Goal: Task Accomplishment & Management: Use online tool/utility

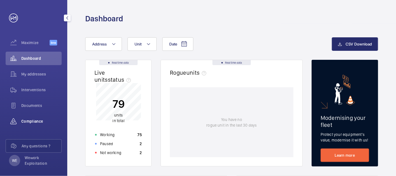
click at [37, 120] on span "Compliance" at bounding box center [41, 121] width 40 height 6
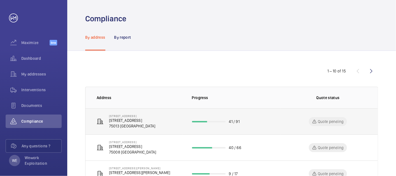
click at [134, 118] on p "[STREET_ADDRESS]" at bounding box center [132, 120] width 46 height 6
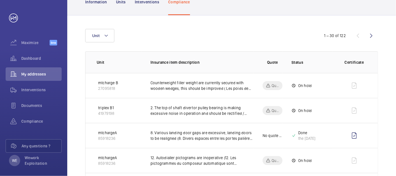
scroll to position [52, 0]
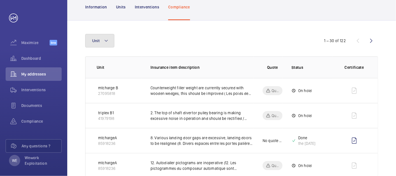
click at [106, 40] on mat-icon at bounding box center [106, 40] width 4 height 7
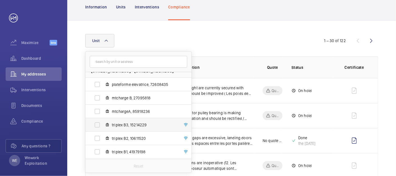
scroll to position [0, 0]
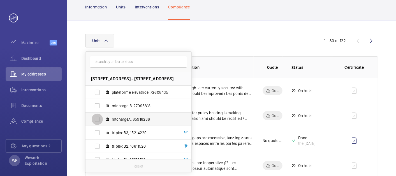
click at [96, 118] on input "mtchargeA, 85918236" at bounding box center [97, 118] width 11 height 11
checkbox input "true"
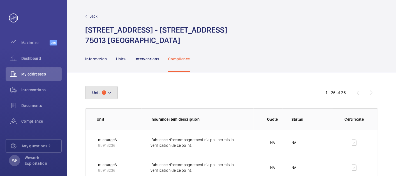
click at [114, 93] on button "Unit 1" at bounding box center [101, 92] width 33 height 13
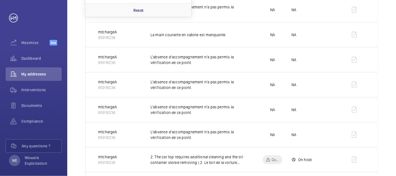
scroll to position [104, 0]
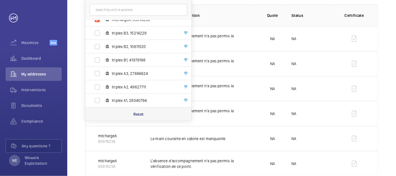
click at [144, 116] on div "Reset" at bounding box center [138, 113] width 106 height 13
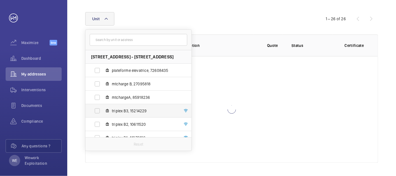
scroll to position [104, 0]
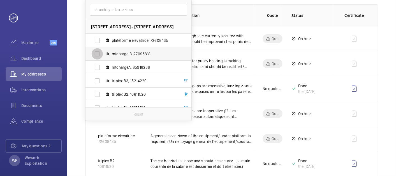
click at [98, 52] on input "mtcharge B, 27095818" at bounding box center [97, 53] width 11 height 11
checkbox input "true"
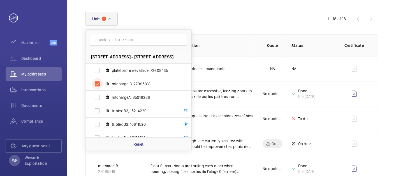
scroll to position [104, 0]
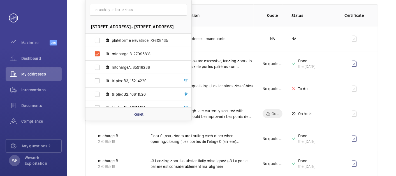
click at [285, 20] on th "Status" at bounding box center [307, 15] width 50 height 22
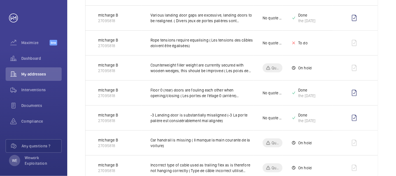
scroll to position [156, 0]
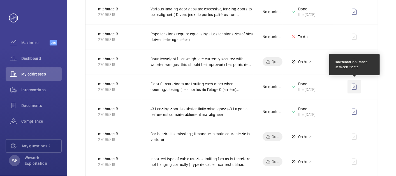
click at [355, 85] on wm-front-icon-button at bounding box center [353, 86] width 13 height 13
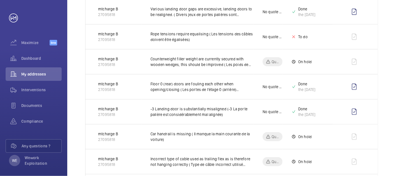
click at [375, 85] on td at bounding box center [355, 86] width 45 height 25
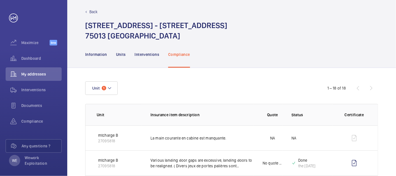
scroll to position [0, 0]
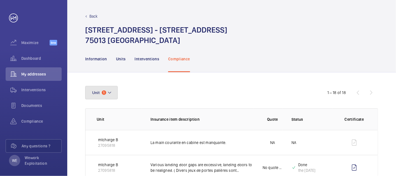
click at [115, 90] on button "Unit 1" at bounding box center [101, 92] width 33 height 13
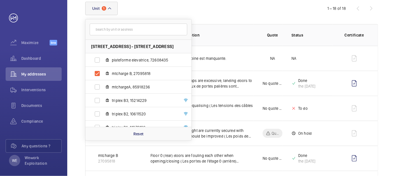
scroll to position [104, 0]
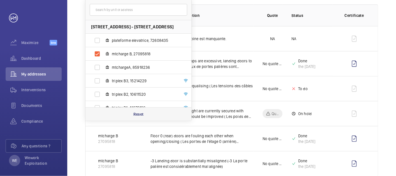
click at [142, 113] on p "Reset" at bounding box center [138, 114] width 10 height 6
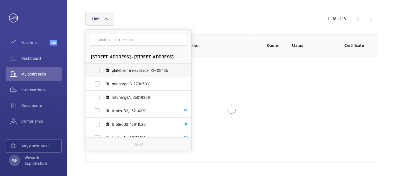
scroll to position [104, 0]
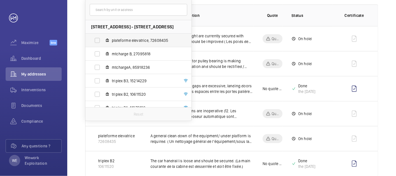
click at [127, 40] on span "plateforme elevatrice, 72608435" at bounding box center [144, 41] width 65 height 6
click at [103, 40] on input "plateforme elevatrice, 72608435" at bounding box center [97, 40] width 11 height 11
checkbox input "true"
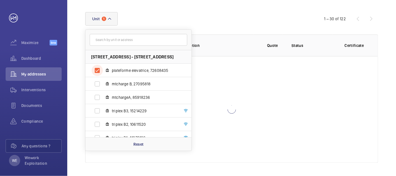
scroll to position [92, 0]
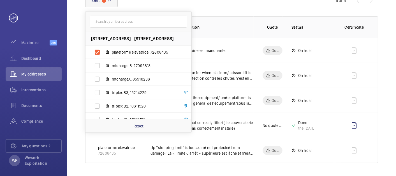
click at [258, 8] on wm-front-table "Unit [STREET_ADDRESS][GEOGRAPHIC_DATA][STREET_ADDRESS] plateforme elevatrice, 7…" at bounding box center [231, 78] width 293 height 169
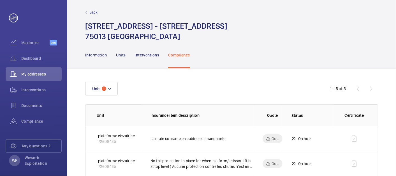
scroll to position [0, 0]
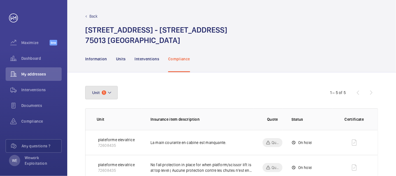
drag, startPoint x: 113, startPoint y: 93, endPoint x: 180, endPoint y: 100, distance: 68.2
click at [113, 93] on button "Unit 1" at bounding box center [101, 92] width 33 height 13
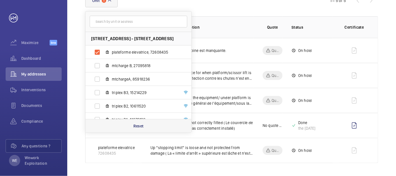
click at [141, 126] on p "Reset" at bounding box center [138, 126] width 10 height 6
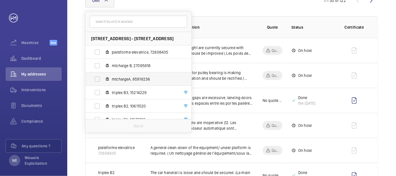
scroll to position [48, 0]
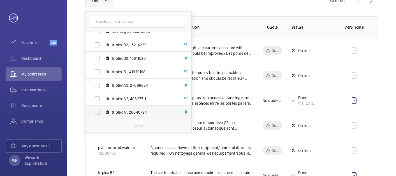
click at [126, 113] on span "triplex A1, 28040794" at bounding box center [144, 112] width 65 height 6
click at [103, 113] on input "triplex A1, 28040794" at bounding box center [97, 111] width 11 height 11
checkbox input "true"
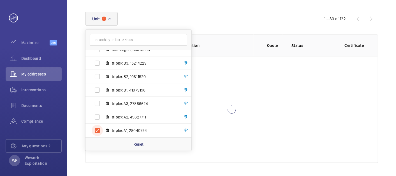
scroll to position [92, 0]
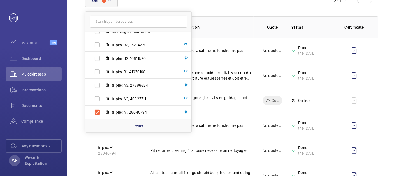
click at [265, 20] on th "Quote" at bounding box center [268, 27] width 29 height 22
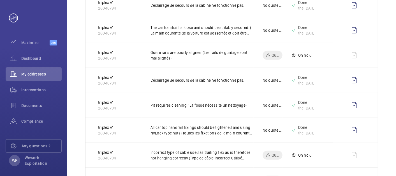
scroll to position [0, 0]
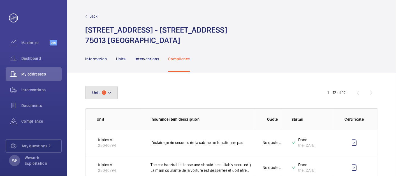
click at [111, 91] on mat-icon at bounding box center [109, 92] width 4 height 7
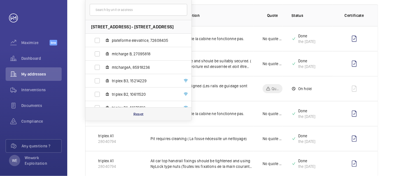
click at [147, 115] on div "Reset" at bounding box center [138, 113] width 106 height 13
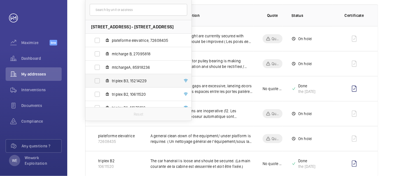
scroll to position [48, 0]
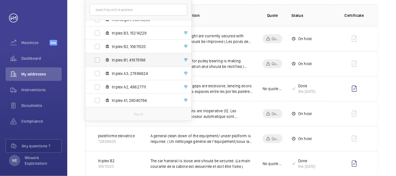
click at [115, 85] on span "triplex A2, 49627711" at bounding box center [144, 87] width 65 height 6
click at [103, 85] on input "triplex A2, 49627711" at bounding box center [97, 86] width 11 height 11
checkbox input "true"
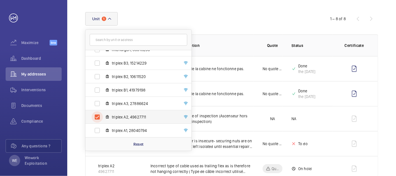
scroll to position [104, 0]
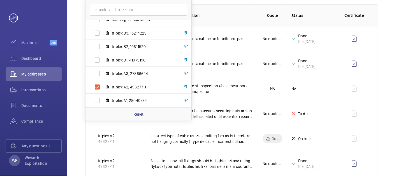
click at [248, 13] on p "Insurance item description" at bounding box center [201, 16] width 103 height 6
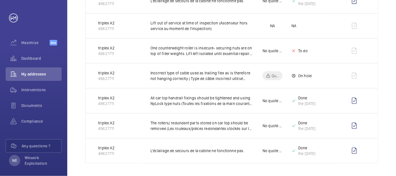
scroll to position [0, 0]
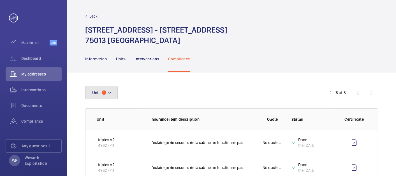
drag, startPoint x: 108, startPoint y: 92, endPoint x: 119, endPoint y: 96, distance: 11.4
click at [108, 92] on mat-icon at bounding box center [109, 92] width 4 height 7
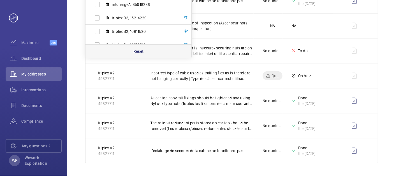
click at [136, 50] on p "Reset" at bounding box center [138, 51] width 10 height 6
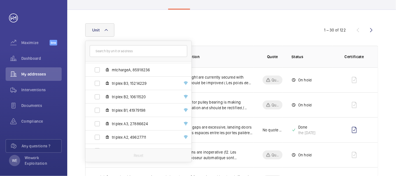
scroll to position [48, 0]
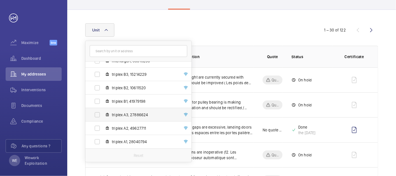
click at [129, 115] on span "triplex A3, 27886624" at bounding box center [144, 115] width 65 height 6
click at [103, 115] on input "triplex A3, 27886624" at bounding box center [97, 114] width 11 height 11
checkbox input "true"
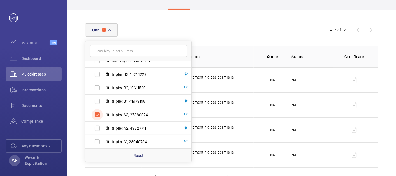
scroll to position [114, 0]
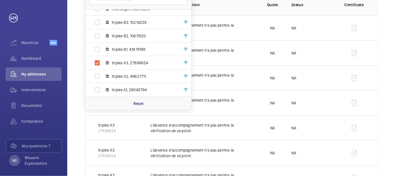
click at [383, 80] on div "Unit [STREET_ADDRESS] - [STREET_ADDRESS] plateforme elevatrice, 72608435 mtchar…" at bounding box center [231, 143] width 329 height 370
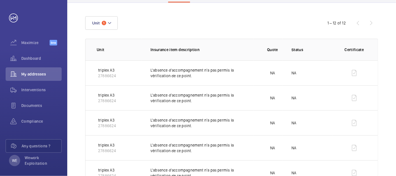
scroll to position [0, 0]
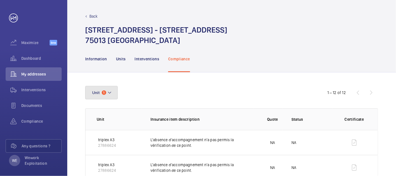
drag, startPoint x: 114, startPoint y: 91, endPoint x: 189, endPoint y: 94, distance: 75.2
click at [114, 90] on button "Unit 1" at bounding box center [101, 92] width 33 height 13
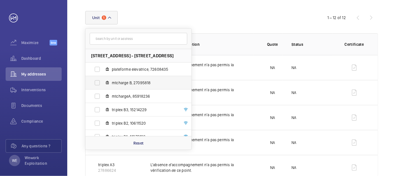
scroll to position [52, 0]
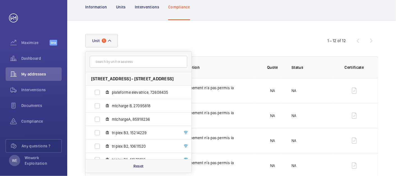
click at [232, 36] on div "Unit [STREET_ADDRESS] - [STREET_ADDRESS] plateforme elevatrice, 72608435 mtchar…" at bounding box center [198, 40] width 226 height 13
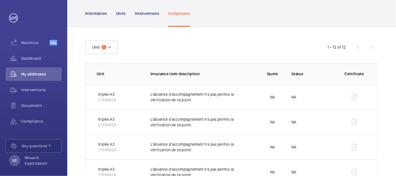
scroll to position [0, 0]
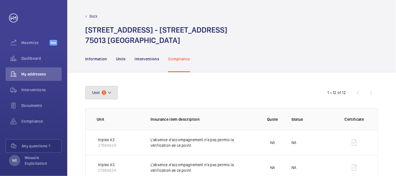
drag, startPoint x: 104, startPoint y: 94, endPoint x: 156, endPoint y: 98, distance: 52.6
click at [104, 94] on span "1" at bounding box center [104, 92] width 4 height 4
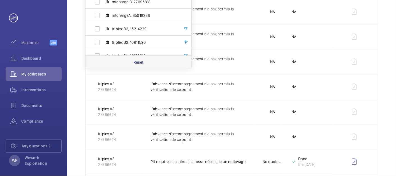
click at [136, 64] on p "Reset" at bounding box center [138, 62] width 10 height 6
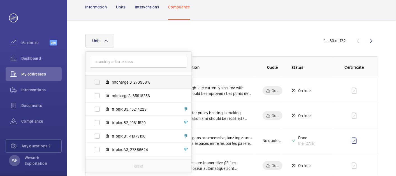
scroll to position [48, 0]
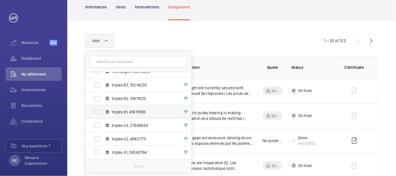
click at [119, 110] on span "triplex B1, 41979198" at bounding box center [144, 112] width 65 height 6
click at [103, 110] on input "triplex B1, 41979198" at bounding box center [97, 111] width 11 height 11
checkbox input "true"
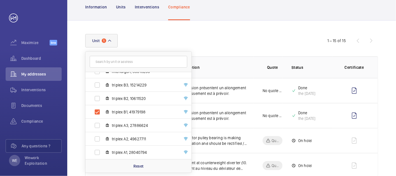
click at [235, 38] on div "Unit [STREET_ADDRESS] - [STREET_ADDRESS] plateforme elevatrice, 72608435 mtchar…" at bounding box center [198, 40] width 226 height 13
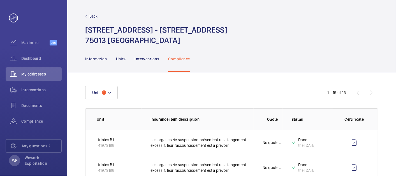
click at [116, 94] on button "Unit 1" at bounding box center [101, 92] width 33 height 13
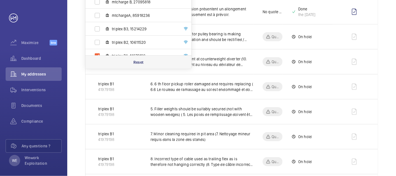
click at [138, 61] on p "Reset" at bounding box center [138, 62] width 10 height 6
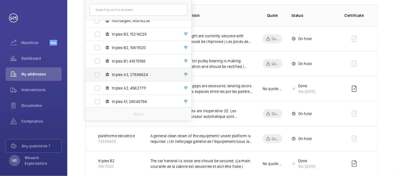
scroll to position [48, 0]
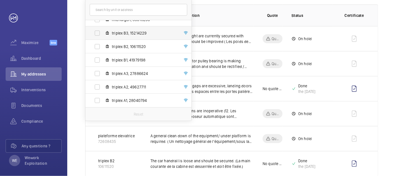
click at [135, 35] on span "triplex B3, 15214229" at bounding box center [144, 33] width 65 height 6
click at [103, 35] on input "triplex B3, 15214229" at bounding box center [97, 32] width 11 height 11
checkbox input "true"
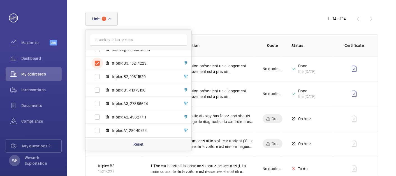
scroll to position [104, 0]
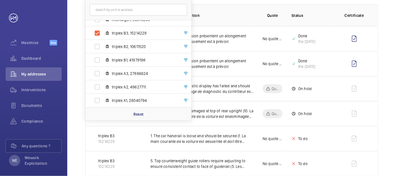
click at [252, 16] on p "Insurance item description" at bounding box center [201, 16] width 103 height 6
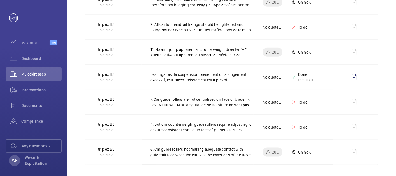
scroll to position [316, 0]
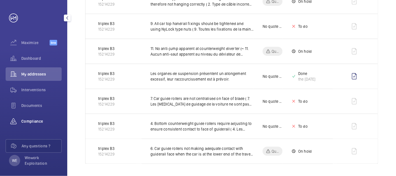
click at [32, 122] on span "Compliance" at bounding box center [41, 121] width 40 height 6
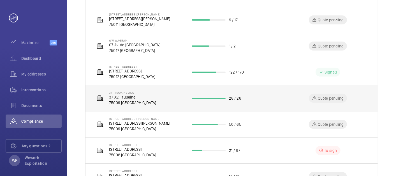
scroll to position [205, 0]
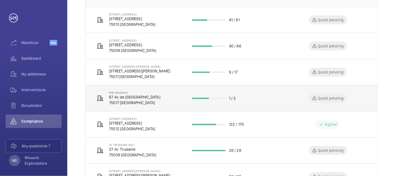
click at [124, 94] on p "67 Av. de [GEOGRAPHIC_DATA]" at bounding box center [134, 97] width 51 height 6
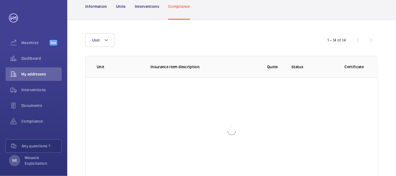
scroll to position [74, 0]
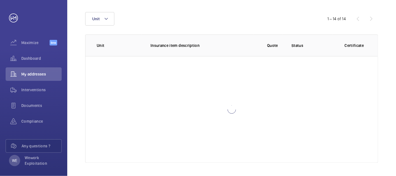
scroll to position [17, 0]
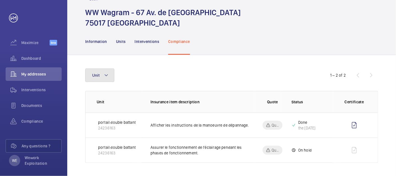
drag, startPoint x: 103, startPoint y: 81, endPoint x: 109, endPoint y: 84, distance: 7.0
click at [103, 81] on button "Unit" at bounding box center [99, 74] width 29 height 13
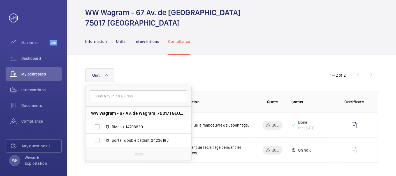
click at [235, 77] on div "Unit WW Wagram - 67 Av. de Wagram, [GEOGRAPHIC_DATA], 14708820 portail double b…" at bounding box center [198, 74] width 226 height 13
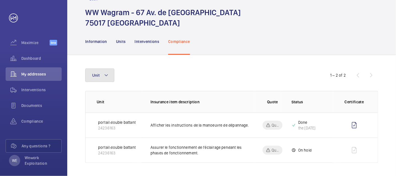
click at [110, 73] on button "Unit" at bounding box center [99, 74] width 29 height 13
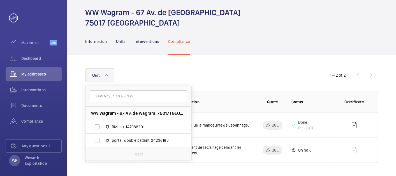
click at [219, 60] on div "Unit WW Wagram - 67 Av. de Wagram, [GEOGRAPHIC_DATA], 14708820 portail double b…" at bounding box center [231, 115] width 329 height 121
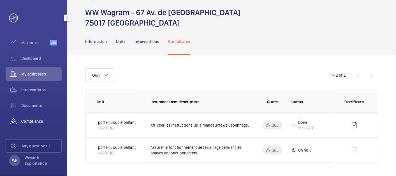
click at [34, 120] on span "Compliance" at bounding box center [41, 121] width 40 height 6
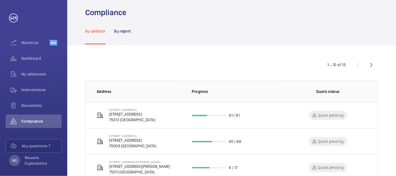
scroll to position [110, 0]
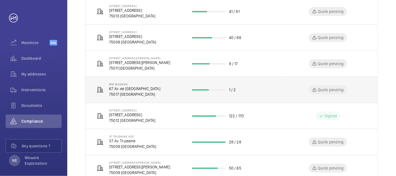
click at [121, 91] on p "75017 [GEOGRAPHIC_DATA]" at bounding box center [134, 94] width 51 height 6
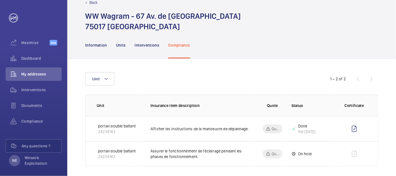
scroll to position [17, 0]
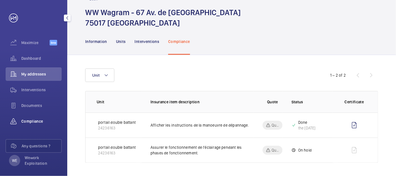
click at [36, 124] on div "Compliance" at bounding box center [34, 120] width 56 height 13
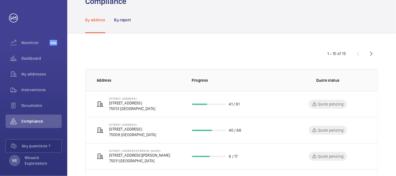
scroll to position [6, 0]
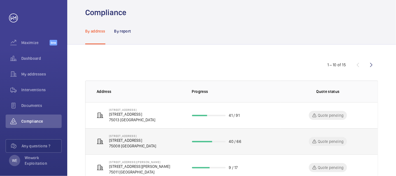
click at [149, 140] on p "[STREET_ADDRESS]" at bounding box center [132, 140] width 47 height 6
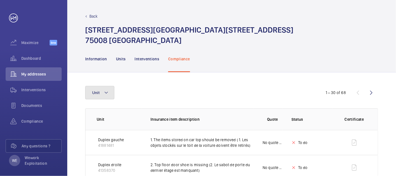
click at [108, 94] on mat-icon at bounding box center [106, 92] width 4 height 7
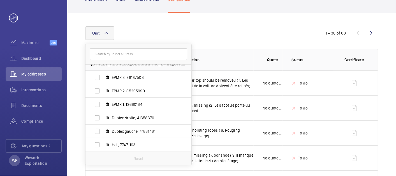
scroll to position [104, 0]
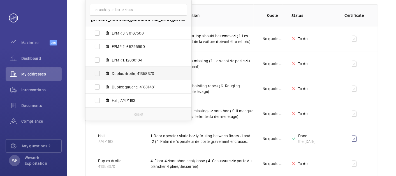
click at [125, 73] on span "Duplex droite, 41358370" at bounding box center [144, 74] width 65 height 6
click at [103, 73] on input "Duplex droite, 41358370" at bounding box center [97, 73] width 11 height 11
checkbox input "true"
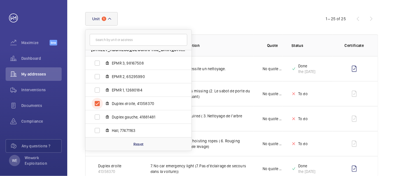
scroll to position [104, 0]
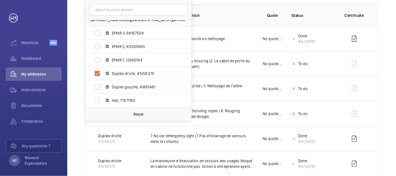
click at [242, 13] on p "Insurance item description" at bounding box center [201, 16] width 103 height 6
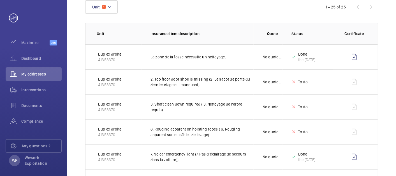
scroll to position [0, 0]
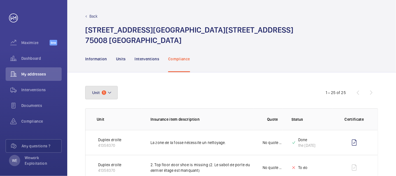
drag, startPoint x: 111, startPoint y: 91, endPoint x: 186, endPoint y: 90, distance: 75.4
click at [111, 90] on mat-icon at bounding box center [109, 92] width 4 height 7
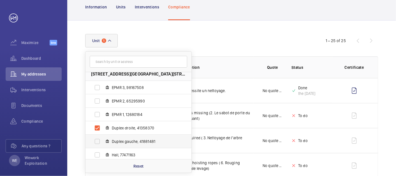
scroll to position [7, 0]
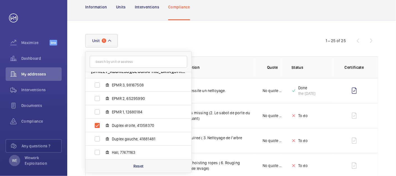
click at [136, 167] on p "Reset" at bounding box center [138, 166] width 10 height 6
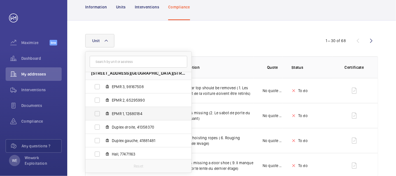
scroll to position [7, 0]
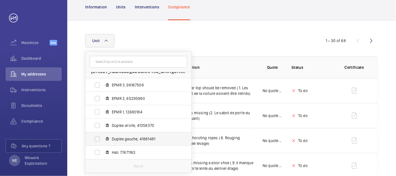
click at [115, 138] on span "Duplex gauche, 41881481" at bounding box center [144, 139] width 65 height 6
click at [103, 138] on input "Duplex gauche, 41881481" at bounding box center [97, 138] width 11 height 11
checkbox input "true"
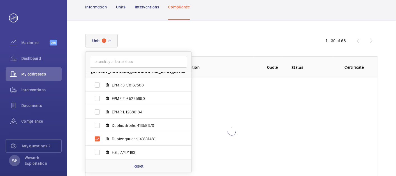
click at [255, 40] on div "[STREET_ADDRESS] EPMR 3, 98167508 EPMR 2, 65295990 EPMR 1, 12680184 Duplex droi…" at bounding box center [198, 40] width 226 height 13
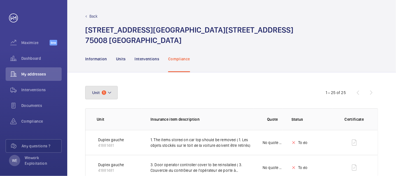
drag, startPoint x: 108, startPoint y: 90, endPoint x: 188, endPoint y: 103, distance: 80.8
click at [109, 91] on mat-icon at bounding box center [109, 92] width 4 height 7
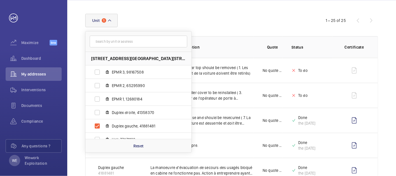
scroll to position [104, 0]
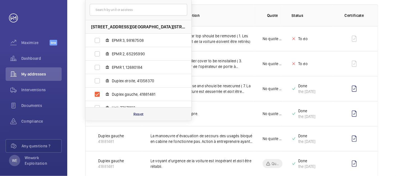
click at [145, 114] on div "Reset" at bounding box center [138, 113] width 106 height 13
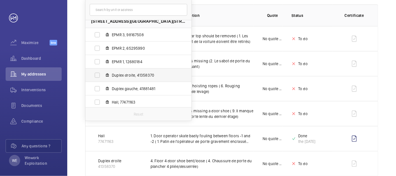
scroll to position [7, 0]
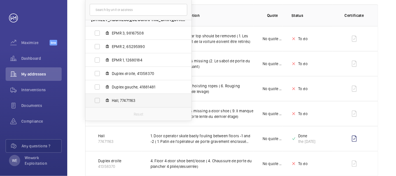
click at [131, 100] on span "Hall, 77471163" at bounding box center [144, 101] width 65 height 6
click at [103, 100] on input "Hall, 77471163" at bounding box center [97, 100] width 11 height 11
checkbox input "true"
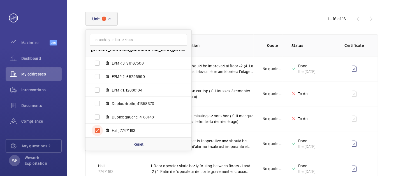
scroll to position [104, 0]
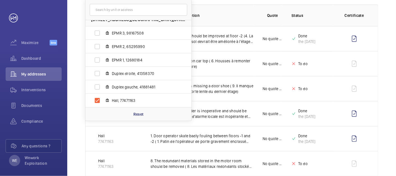
click at [267, 19] on th "Quote" at bounding box center [268, 15] width 29 height 22
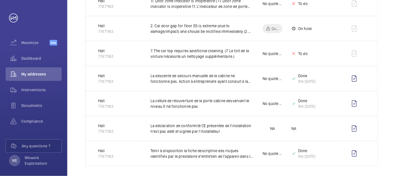
scroll to position [365, 0]
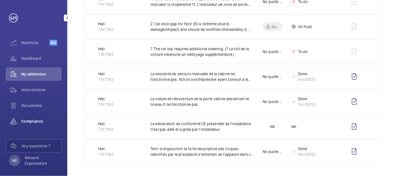
click at [37, 119] on span "Compliance" at bounding box center [41, 121] width 40 height 6
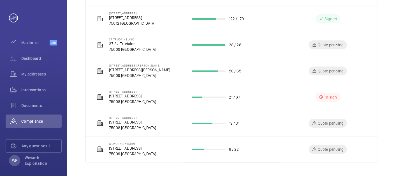
scroll to position [205, 0]
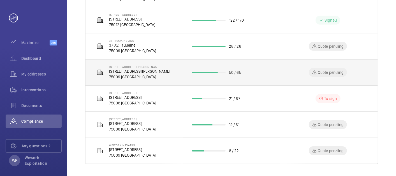
click at [132, 68] on p "[STREET_ADDRESS][PERSON_NAME]" at bounding box center [139, 71] width 61 height 6
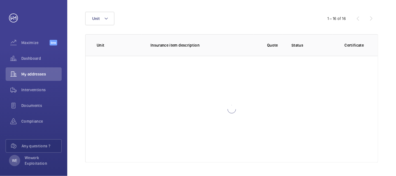
scroll to position [74, 0]
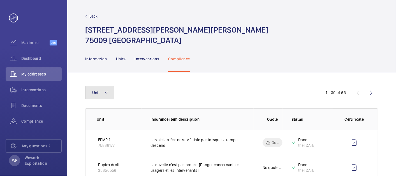
drag, startPoint x: 108, startPoint y: 94, endPoint x: 201, endPoint y: 106, distance: 94.1
click at [108, 93] on mat-icon at bounding box center [106, 92] width 4 height 7
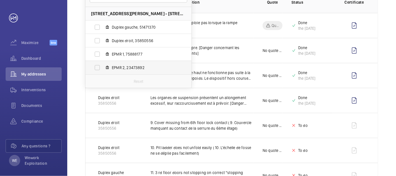
scroll to position [104, 0]
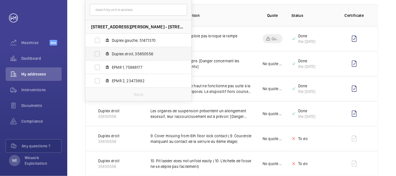
click at [116, 53] on span "Duplex droit, 35850556" at bounding box center [144, 54] width 65 height 6
click at [103, 53] on input "Duplex droit, 35850556" at bounding box center [97, 53] width 11 height 11
checkbox input "true"
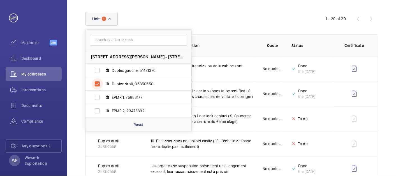
scroll to position [104, 0]
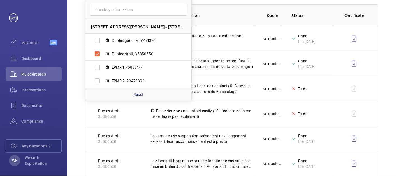
click at [255, 17] on th "Quote" at bounding box center [268, 15] width 29 height 22
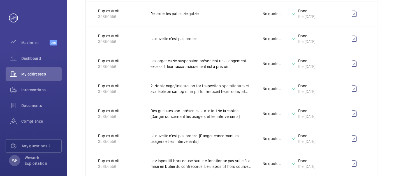
scroll to position [311, 0]
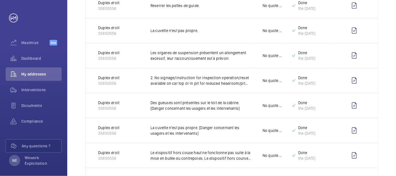
click at [299, 175] on html "Your request has been sent. We will contact you soon. Maximize Beta Dashboard M…" at bounding box center [198, 88] width 396 height 176
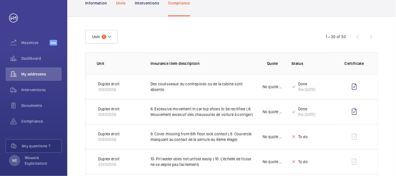
scroll to position [0, 0]
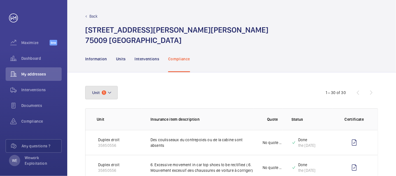
click at [113, 90] on button "Unit 1" at bounding box center [101, 92] width 33 height 13
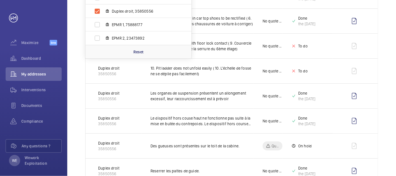
scroll to position [156, 0]
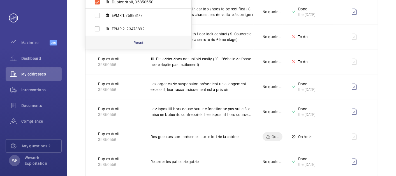
click at [141, 42] on p "Reset" at bounding box center [138, 43] width 10 height 6
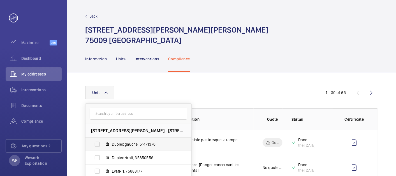
click at [120, 142] on span "Duplex gauche, 51471370" at bounding box center [144, 144] width 65 height 6
click at [103, 142] on input "Duplex gauche, 51471370" at bounding box center [97, 143] width 11 height 11
checkbox input "true"
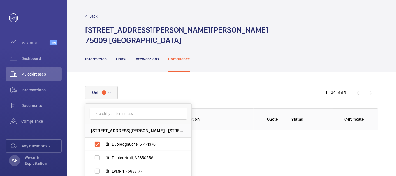
drag, startPoint x: 286, startPoint y: 61, endPoint x: 290, endPoint y: 69, distance: 9.7
click at [286, 60] on div "Information Units Interventions Compliance" at bounding box center [231, 58] width 293 height 27
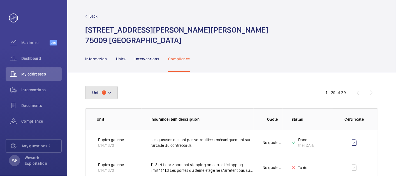
drag, startPoint x: 113, startPoint y: 92, endPoint x: 120, endPoint y: 90, distance: 7.5
click at [113, 92] on button "Unit 1" at bounding box center [101, 92] width 33 height 13
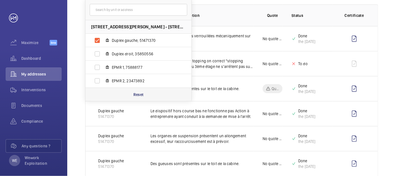
click at [142, 92] on p "Reset" at bounding box center [138, 95] width 10 height 6
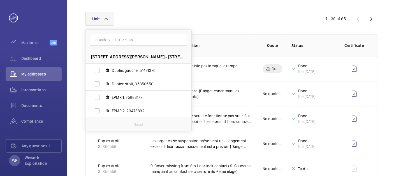
scroll to position [104, 0]
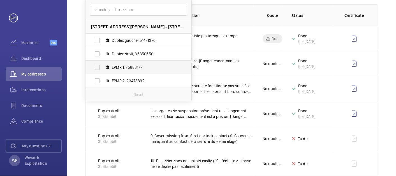
click at [124, 69] on span "EPMR 1, 75888177" at bounding box center [144, 67] width 65 height 6
click at [103, 69] on input "EPMR 1, 75888177" at bounding box center [97, 67] width 11 height 11
checkbox input "true"
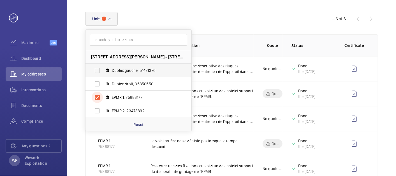
scroll to position [104, 0]
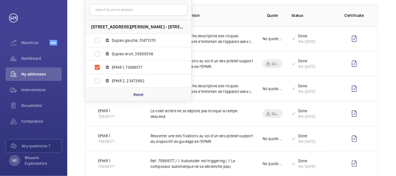
drag, startPoint x: 245, startPoint y: 19, endPoint x: 250, endPoint y: 20, distance: 4.6
click at [246, 19] on th "Insurance item description" at bounding box center [198, 15] width 112 height 22
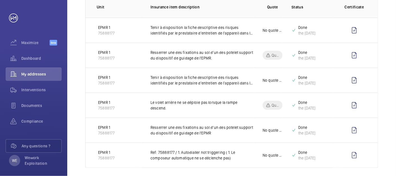
scroll to position [117, 0]
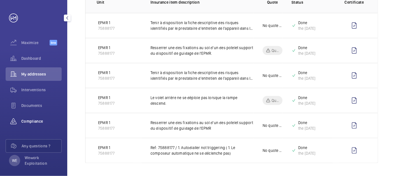
click at [40, 122] on span "Compliance" at bounding box center [41, 121] width 40 height 6
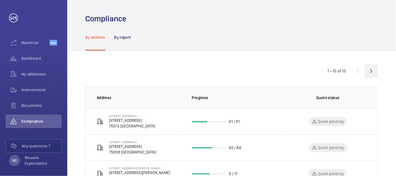
click at [374, 73] on wm-front-icon-button at bounding box center [371, 70] width 13 height 13
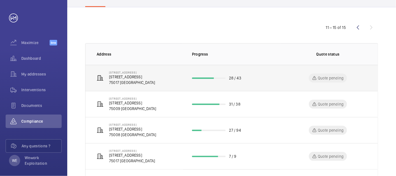
scroll to position [52, 0]
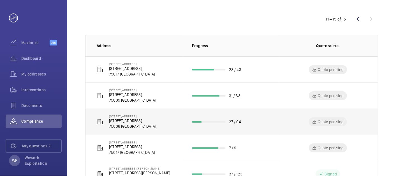
click at [139, 119] on p "[STREET_ADDRESS]" at bounding box center [132, 121] width 47 height 6
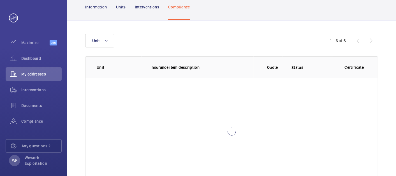
scroll to position [73, 0]
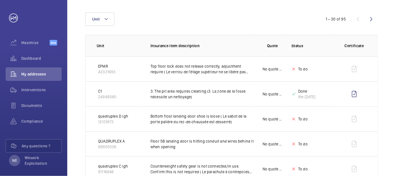
click at [103, 19] on button "Unit" at bounding box center [99, 18] width 29 height 13
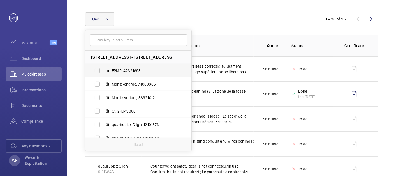
click at [137, 70] on span "EPMR, 42321693" at bounding box center [144, 71] width 65 height 6
click at [103, 70] on input "EPMR, 42321693" at bounding box center [97, 70] width 11 height 11
checkbox input "true"
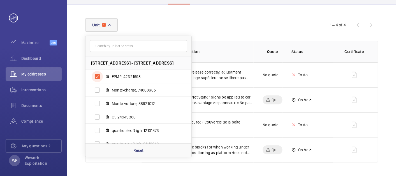
scroll to position [67, 0]
click at [265, 21] on div "Unit 1 [STREET_ADDRESS] EPMR, 42321693 Monte-charge, 74808605 Monte-voiture, 88…" at bounding box center [198, 25] width 226 height 13
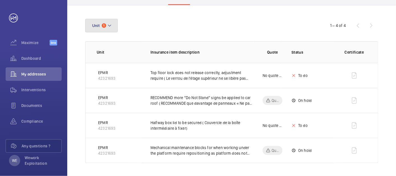
click at [109, 24] on mat-icon at bounding box center [109, 25] width 4 height 7
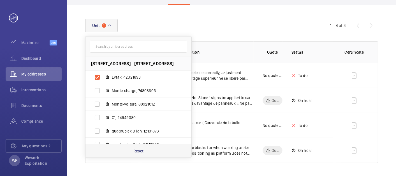
click at [136, 149] on p "Reset" at bounding box center [138, 151] width 10 height 6
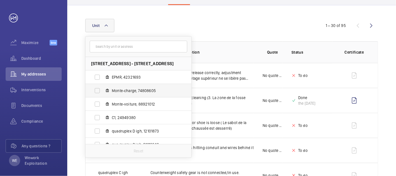
click at [122, 91] on span "Monte-charge, 74808605" at bounding box center [144, 91] width 65 height 6
click at [103, 91] on input "Monte-charge, 74808605" at bounding box center [97, 90] width 11 height 11
checkbox input "true"
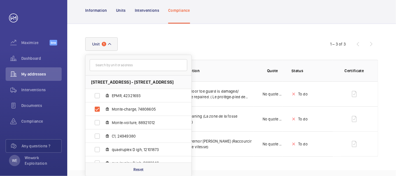
click at [264, 33] on div "Unit [STREET_ADDRESS] EPMR, 42321693 Monte-charge, 74808605 Monte-voiture, 8892…" at bounding box center [231, 97] width 329 height 146
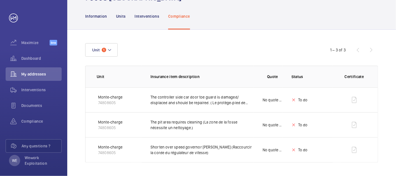
scroll to position [42, 0]
click at [109, 43] on button "Unit 1" at bounding box center [101, 49] width 33 height 13
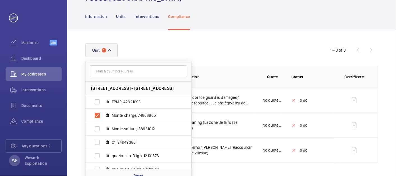
scroll to position [42, 0]
click at [111, 50] on mat-icon at bounding box center [109, 50] width 4 height 7
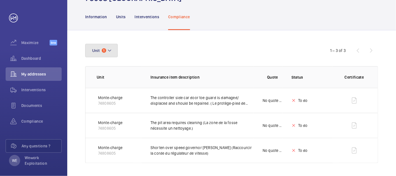
drag, startPoint x: 101, startPoint y: 45, endPoint x: 112, endPoint y: 60, distance: 19.2
click at [101, 44] on button "Unit 1" at bounding box center [101, 50] width 33 height 13
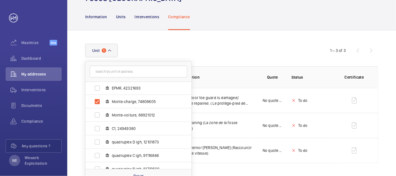
scroll to position [34, 0]
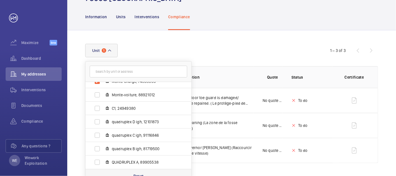
drag, startPoint x: 138, startPoint y: 173, endPoint x: 140, endPoint y: 169, distance: 4.4
click at [139, 173] on p "Reset" at bounding box center [138, 176] width 10 height 6
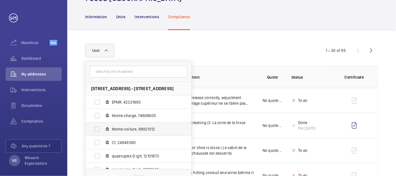
click at [127, 128] on span "Monte-voiture, 88921012" at bounding box center [144, 129] width 65 height 6
click at [103, 128] on input "Monte-voiture, 88921012" at bounding box center [97, 128] width 11 height 11
checkbox input "true"
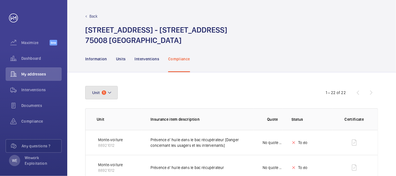
drag, startPoint x: 111, startPoint y: 90, endPoint x: 171, endPoint y: 89, distance: 60.3
click at [111, 89] on mat-icon at bounding box center [109, 92] width 4 height 7
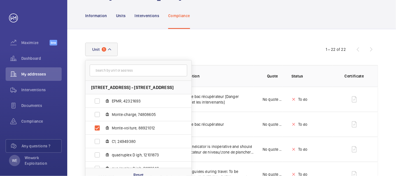
scroll to position [52, 0]
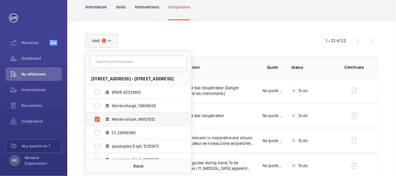
click at [134, 119] on span "Monte-voiture, 88921012" at bounding box center [144, 119] width 65 height 6
click at [103, 119] on input "Monte-voiture, 88921012" at bounding box center [97, 118] width 11 height 11
checkbox input "false"
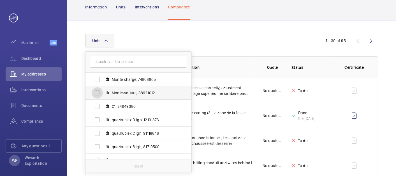
scroll to position [34, 0]
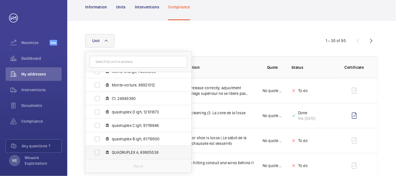
click at [130, 153] on span "QUADRUPLEX A, 89905538" at bounding box center [144, 152] width 65 height 6
click at [103, 153] on input "QUADRUPLEX A, 89905538" at bounding box center [97, 152] width 11 height 11
checkbox input "true"
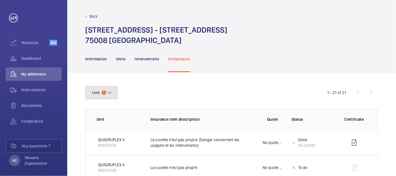
click at [109, 91] on mat-icon at bounding box center [109, 92] width 4 height 7
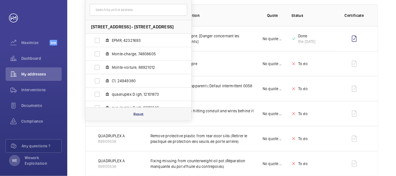
click at [141, 117] on div "Reset" at bounding box center [138, 113] width 106 height 13
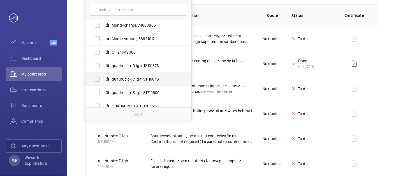
scroll to position [34, 0]
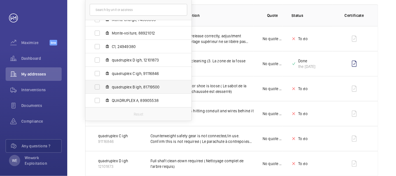
click at [134, 86] on span "quadruplex B igh, 81719500" at bounding box center [144, 87] width 65 height 6
click at [103, 86] on input "quadruplex B igh, 81719500" at bounding box center [97, 86] width 11 height 11
checkbox input "true"
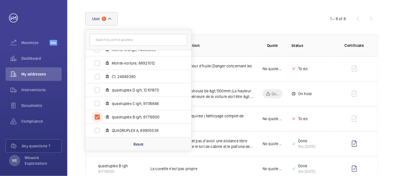
scroll to position [104, 0]
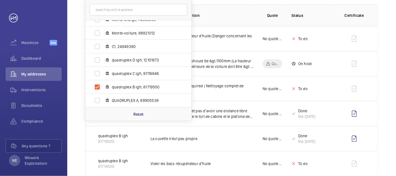
click at [247, 15] on p "Insurance item description" at bounding box center [201, 16] width 103 height 6
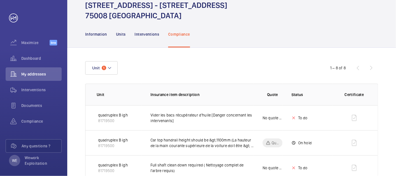
scroll to position [0, 0]
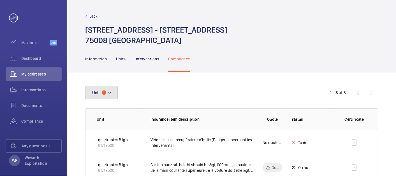
click at [116, 95] on button "Unit 1" at bounding box center [101, 92] width 33 height 13
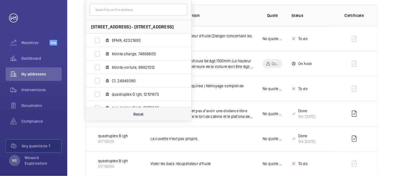
click at [142, 112] on p "Reset" at bounding box center [138, 114] width 10 height 6
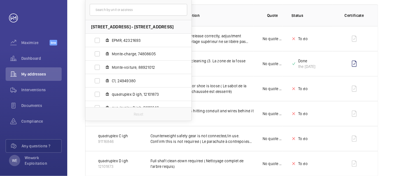
scroll to position [34, 0]
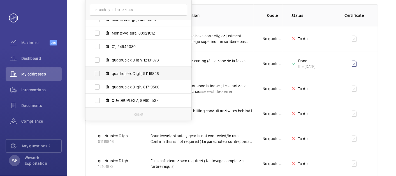
click at [135, 73] on span "quadruplex C igh, 91116846" at bounding box center [144, 74] width 65 height 6
click at [103, 73] on input "quadruplex C igh, 91116846" at bounding box center [97, 73] width 11 height 11
checkbox input "true"
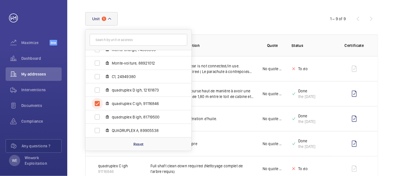
scroll to position [104, 0]
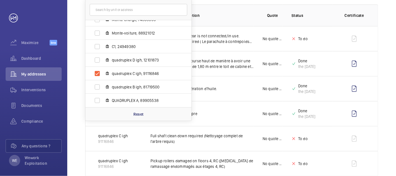
click at [235, 13] on p "Insurance item description" at bounding box center [201, 16] width 103 height 6
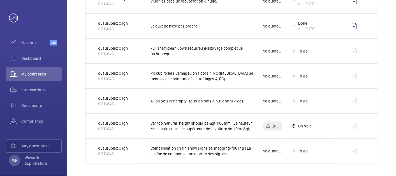
scroll to position [0, 0]
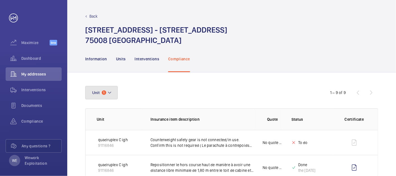
click at [116, 92] on button "Unit 1" at bounding box center [101, 92] width 33 height 13
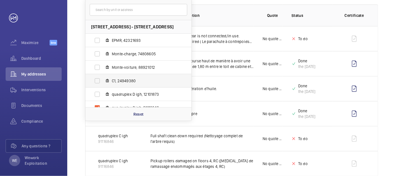
scroll to position [34, 0]
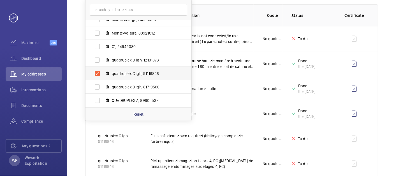
click at [126, 74] on span "quadruplex C igh, 91116846" at bounding box center [144, 74] width 65 height 6
click at [103, 74] on input "quadruplex C igh, 91116846" at bounding box center [97, 73] width 11 height 11
checkbox input "false"
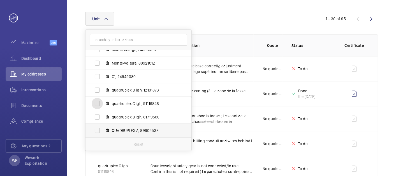
scroll to position [104, 0]
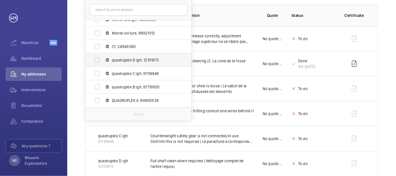
click at [143, 62] on span "quadruplex D igh, 12101873" at bounding box center [144, 60] width 65 height 6
click at [103, 62] on input "quadruplex D igh, 12101873" at bounding box center [97, 59] width 11 height 11
checkbox input "true"
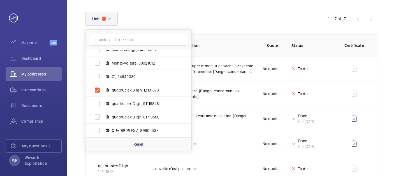
scroll to position [104, 0]
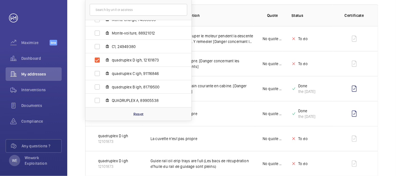
click at [293, 7] on th "Status" at bounding box center [307, 15] width 50 height 22
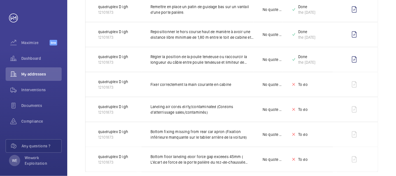
scroll to position [390, 0]
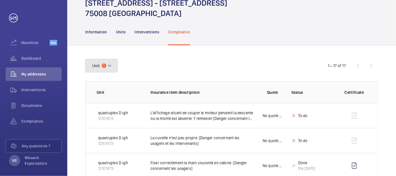
click at [113, 69] on button "Unit 1" at bounding box center [101, 65] width 33 height 13
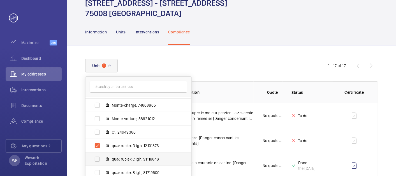
scroll to position [34, 0]
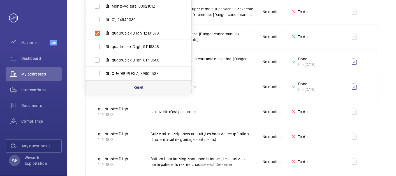
click at [142, 86] on p "Reset" at bounding box center [138, 87] width 10 height 6
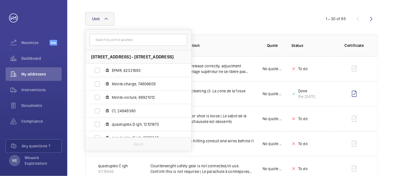
scroll to position [131, 0]
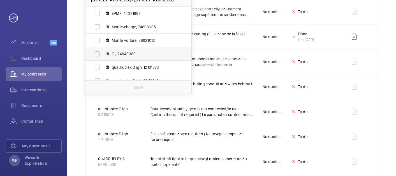
click at [126, 54] on span "C1, 24949380" at bounding box center [144, 54] width 65 height 6
click at [103, 54] on input "C1, 24949380" at bounding box center [97, 53] width 11 height 11
checkbox input "true"
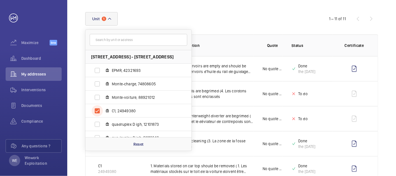
scroll to position [131, 0]
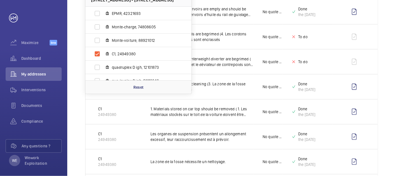
click at [391, 51] on div "Unit 1 [STREET_ADDRESS] EPMR, 42321693 Monte-charge, 74808605 Monte-voiture, 88…" at bounding box center [231, 115] width 329 height 346
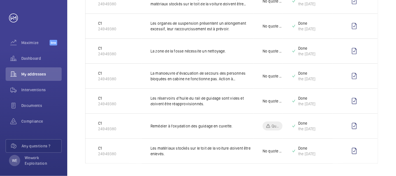
scroll to position [0, 0]
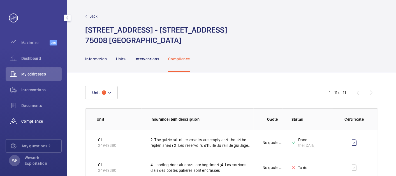
click at [29, 118] on div "Compliance" at bounding box center [34, 120] width 56 height 13
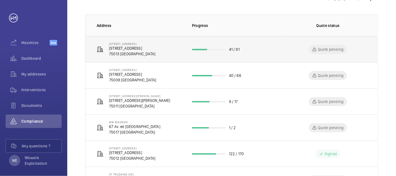
scroll to position [156, 0]
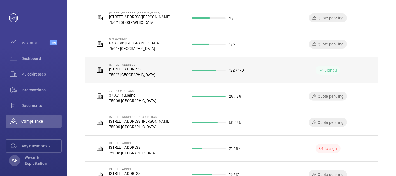
click at [155, 66] on p "[STREET_ADDRESS]" at bounding box center [132, 69] width 46 height 6
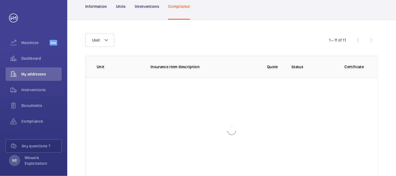
scroll to position [74, 0]
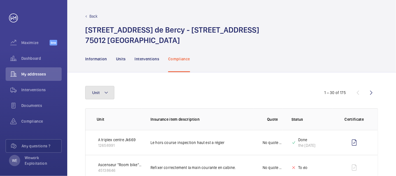
click at [100, 90] on button "Unit" at bounding box center [99, 92] width 29 height 13
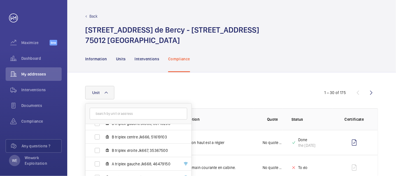
scroll to position [104, 0]
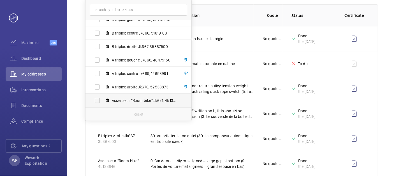
click at [132, 102] on span "Ascenseur "Room bike" Jk671, 45138646" at bounding box center [144, 101] width 65 height 6
click at [103, 102] on input "Ascenseur "Room bike" Jk671, 45138646" at bounding box center [97, 100] width 11 height 11
checkbox input "true"
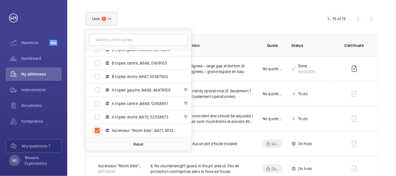
scroll to position [104, 0]
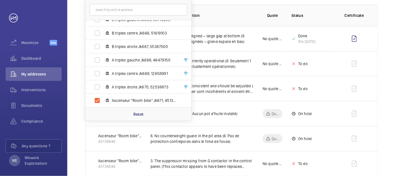
click at [259, 17] on th "Quote" at bounding box center [268, 15] width 29 height 22
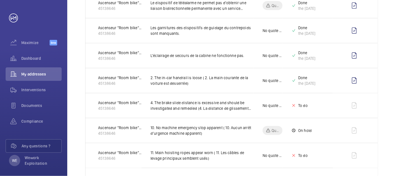
scroll to position [340, 0]
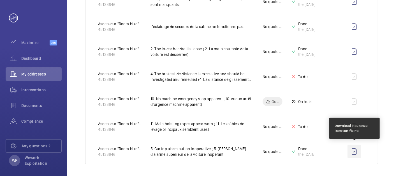
click at [355, 151] on wm-front-icon-button at bounding box center [353, 151] width 13 height 13
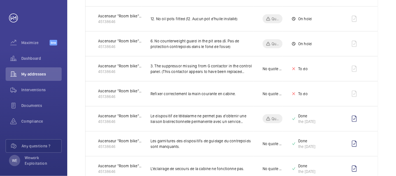
scroll to position [0, 0]
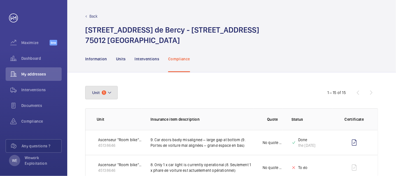
click at [115, 88] on button "Unit 1" at bounding box center [101, 92] width 33 height 13
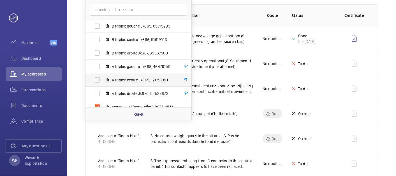
scroll to position [21, 0]
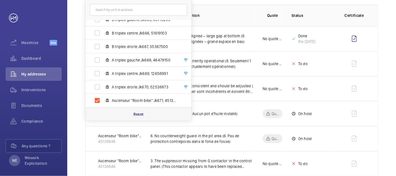
click at [135, 113] on p "Reset" at bounding box center [138, 114] width 10 height 6
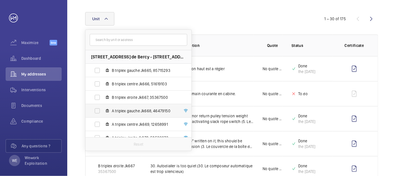
scroll to position [104, 0]
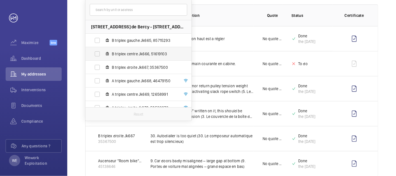
click at [131, 54] on span "B triplex centre Jk666, 51619103" at bounding box center [144, 54] width 65 height 6
click at [103, 54] on input "B triplex centre Jk666, 51619103" at bounding box center [97, 53] width 11 height 11
checkbox input "true"
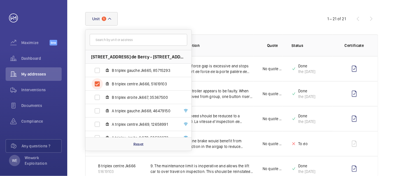
scroll to position [104, 0]
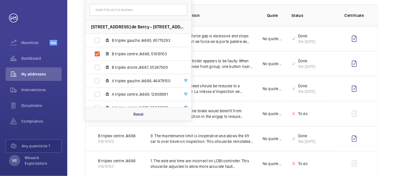
click at [244, 10] on th "Insurance item description" at bounding box center [198, 15] width 112 height 22
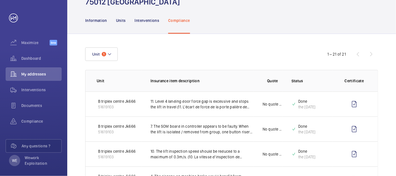
scroll to position [0, 0]
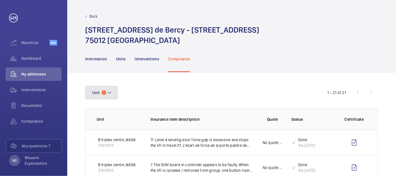
click at [112, 91] on button "Unit 1" at bounding box center [101, 92] width 33 height 13
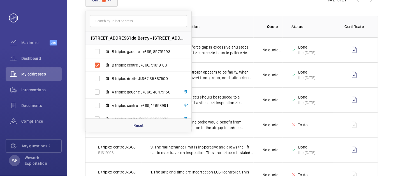
scroll to position [104, 0]
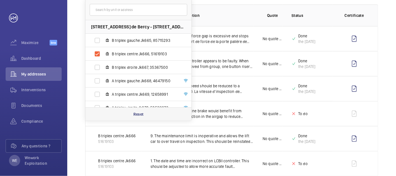
click at [142, 112] on p "Reset" at bounding box center [138, 114] width 10 height 6
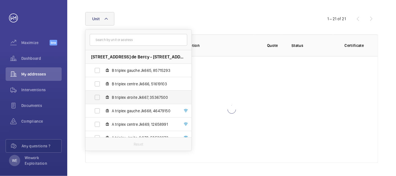
scroll to position [21, 0]
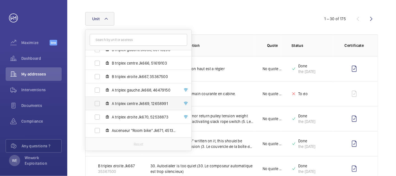
click at [133, 105] on span "A triplex centre Jk669, 12658991" at bounding box center [144, 104] width 65 height 6
click at [103, 105] on input "A triplex centre Jk669, 12658991" at bounding box center [97, 103] width 11 height 11
checkbox input "true"
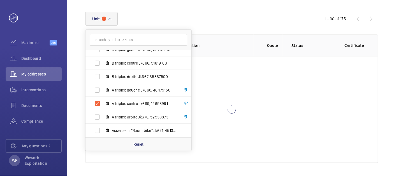
click at [232, 40] on th "Insurance item description" at bounding box center [198, 45] width 112 height 22
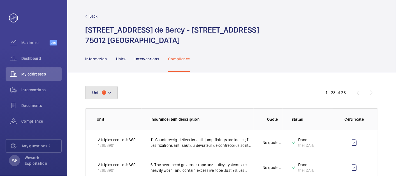
click at [110, 87] on button "Unit 1" at bounding box center [101, 92] width 33 height 13
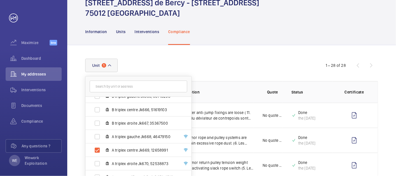
scroll to position [52, 0]
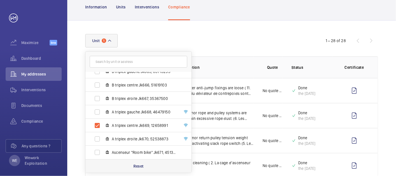
click at [136, 162] on div "Reset" at bounding box center [138, 165] width 106 height 13
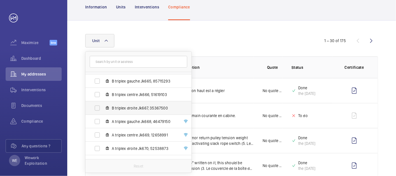
scroll to position [21, 0]
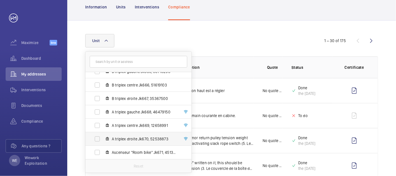
click at [135, 138] on span "A triplex droite Jk670, 52538873" at bounding box center [144, 139] width 65 height 6
click at [103, 138] on input "A triplex droite Jk670, 52538873" at bounding box center [97, 138] width 11 height 11
checkbox input "true"
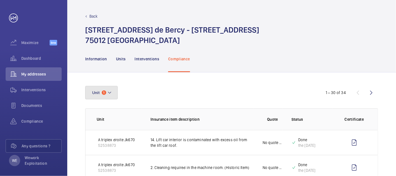
click at [106, 91] on button "Unit 1" at bounding box center [101, 92] width 33 height 13
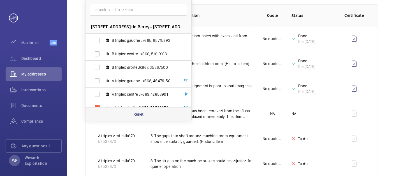
click at [136, 112] on p "Reset" at bounding box center [138, 114] width 10 height 6
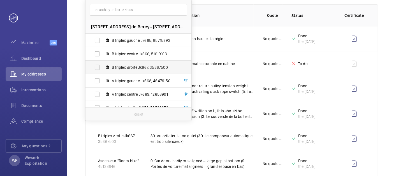
scroll to position [21, 0]
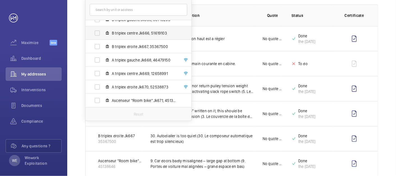
click at [125, 59] on span "A triplex gauche Jk668, 46479150" at bounding box center [144, 60] width 65 height 6
click at [103, 59] on input "A triplex gauche Jk668, 46479150" at bounding box center [97, 59] width 11 height 11
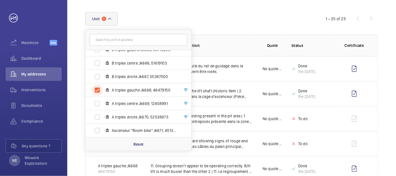
scroll to position [104, 0]
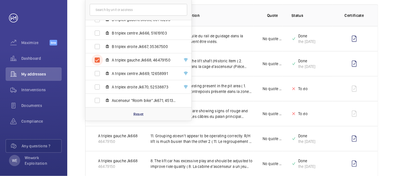
click at [92, 54] on input "A triplex gauche Jk668, 46479150" at bounding box center [97, 59] width 11 height 11
checkbox input "false"
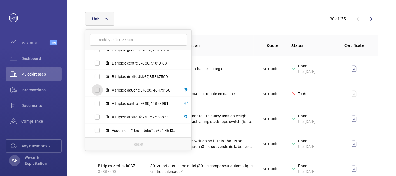
scroll to position [104, 0]
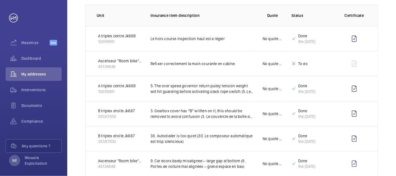
scroll to position [0, 0]
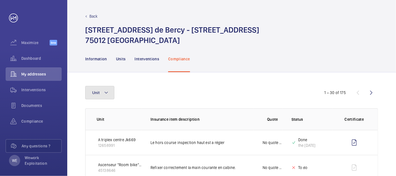
click at [109, 92] on button "Unit" at bounding box center [99, 92] width 29 height 13
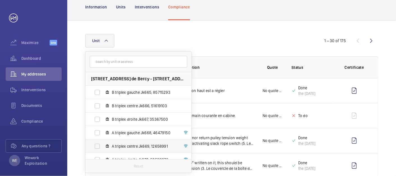
scroll to position [21, 0]
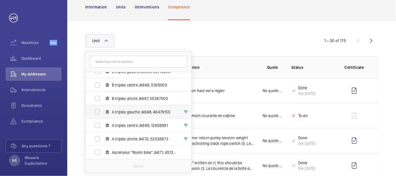
click at [142, 112] on span "A triplex gauche Jk668, 46479150" at bounding box center [144, 112] width 65 height 6
click at [103, 112] on input "A triplex gauche Jk668, 46479150" at bounding box center [97, 111] width 11 height 11
checkbox input "true"
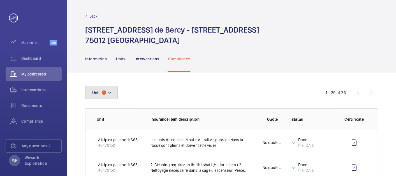
click at [113, 93] on button "Unit 1" at bounding box center [101, 92] width 33 height 13
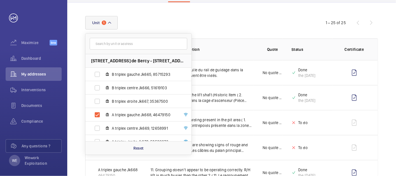
scroll to position [104, 0]
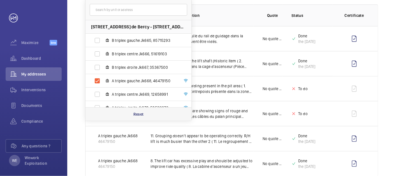
click at [146, 109] on div "Reset" at bounding box center [138, 113] width 106 height 13
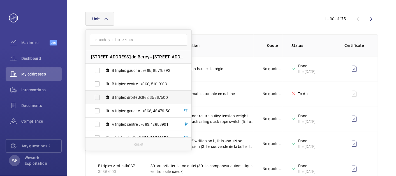
scroll to position [104, 0]
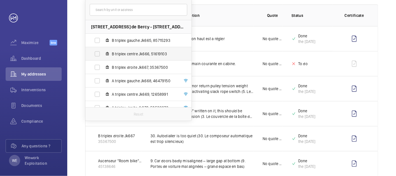
click at [131, 55] on span "B triplex centre Jk666, 51619103" at bounding box center [144, 54] width 65 height 6
click at [103, 55] on input "B triplex centre Jk666, 51619103" at bounding box center [97, 53] width 11 height 11
checkbox input "true"
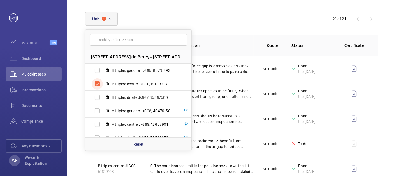
scroll to position [104, 0]
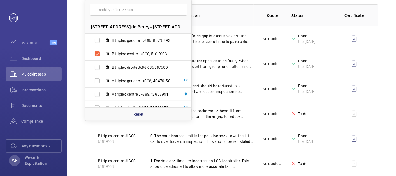
click at [272, 17] on p "Quote" at bounding box center [272, 16] width 11 height 6
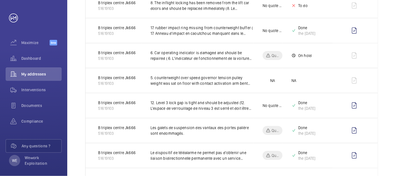
scroll to position [0, 0]
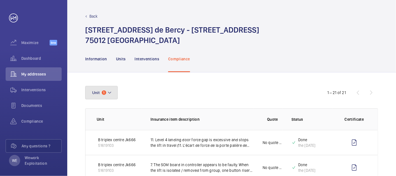
click at [110, 92] on mat-icon at bounding box center [109, 92] width 4 height 7
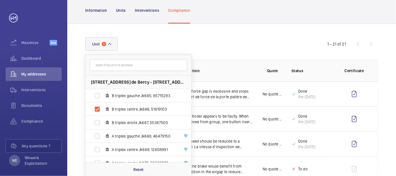
scroll to position [52, 0]
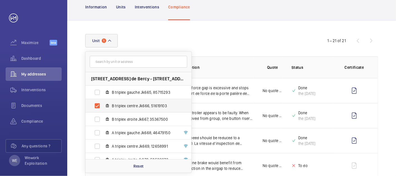
click at [139, 106] on span "B triplex centre Jk666, 51619103" at bounding box center [144, 106] width 65 height 6
click at [103, 106] on input "B triplex centre Jk666, 51619103" at bounding box center [97, 105] width 11 height 11
checkbox input "false"
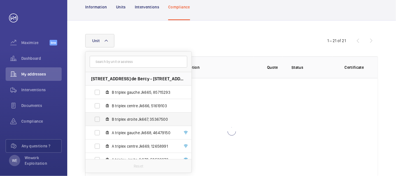
click at [131, 120] on span "B triplex droite Jk667, 35367500" at bounding box center [144, 119] width 65 height 6
click at [103, 120] on input "B triplex droite Jk667, 35367500" at bounding box center [97, 118] width 11 height 11
checkbox input "true"
click at [263, 35] on div "Unit 1 [STREET_ADDRESS] - [STREET_ADDRESS] B triplex gauche Jk665, 85715293 B t…" at bounding box center [198, 40] width 226 height 13
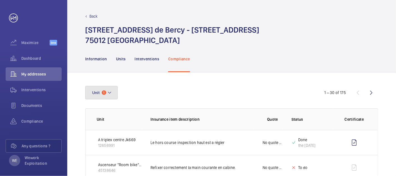
click at [113, 96] on button "Unit 1" at bounding box center [101, 92] width 33 height 13
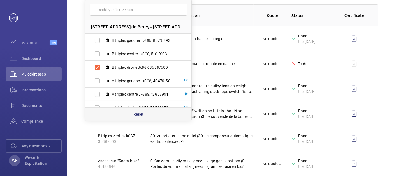
click at [142, 115] on p "Reset" at bounding box center [138, 114] width 10 height 6
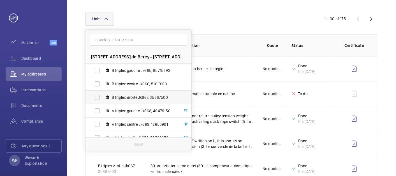
click at [129, 97] on span "B triplex droite Jk667, 35367500" at bounding box center [144, 97] width 65 height 6
click at [103, 97] on input "B triplex droite Jk667, 35367500" at bounding box center [97, 97] width 11 height 11
checkbox input "true"
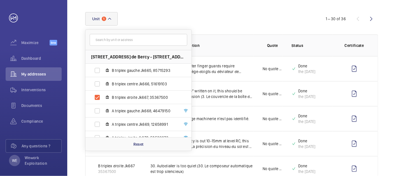
click at [251, 24] on div "Unit 1 [STREET_ADDRESS] - [STREET_ADDRESS] B triplex gauche Jk665, 85715293 B t…" at bounding box center [198, 18] width 226 height 13
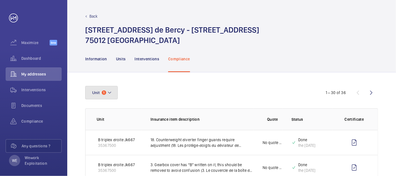
click at [109, 93] on mat-icon at bounding box center [109, 92] width 4 height 7
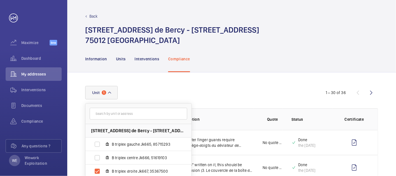
scroll to position [104, 0]
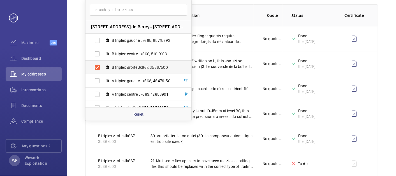
click at [138, 71] on label "B triplex droite Jk667, 35367500" at bounding box center [133, 67] width 97 height 13
click at [103, 71] on input "B triplex droite Jk667, 35367500" at bounding box center [97, 67] width 11 height 11
checkbox input "false"
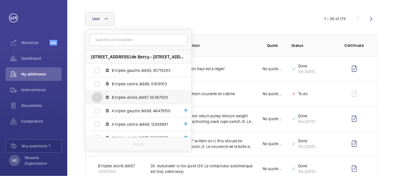
scroll to position [104, 0]
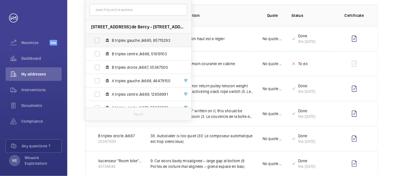
click at [135, 35] on label "B triplex gauche Jk665, 85715293" at bounding box center [133, 40] width 97 height 13
click at [103, 35] on input "B triplex gauche Jk665, 85715293" at bounding box center [97, 40] width 11 height 11
checkbox input "true"
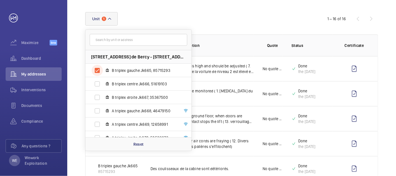
scroll to position [104, 0]
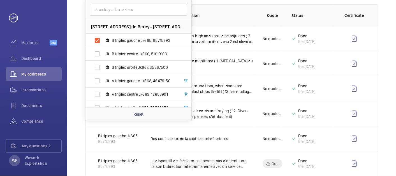
click at [263, 8] on th "Quote" at bounding box center [268, 15] width 29 height 22
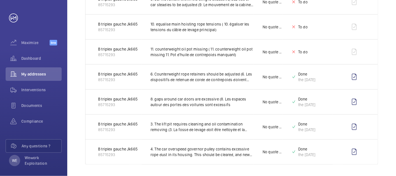
scroll to position [365, 0]
